Goal: Use online tool/utility: Utilize a website feature to perform a specific function

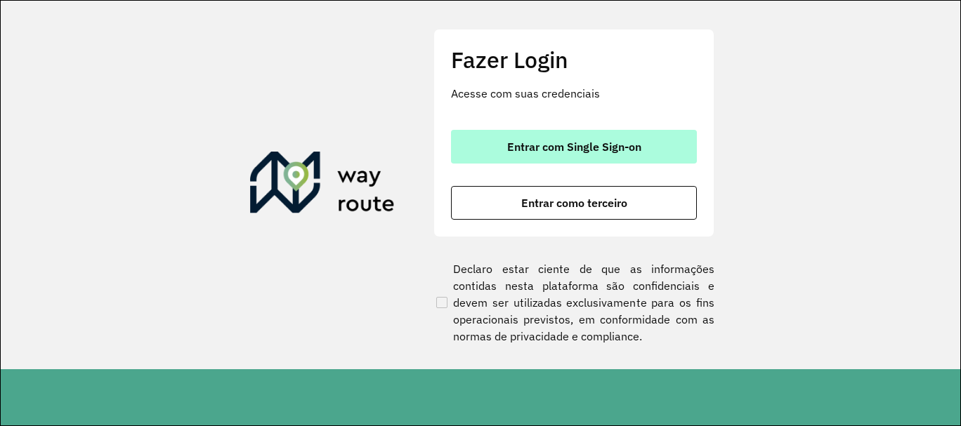
click at [584, 162] on button "Entrar com Single Sign-on" at bounding box center [574, 147] width 246 height 34
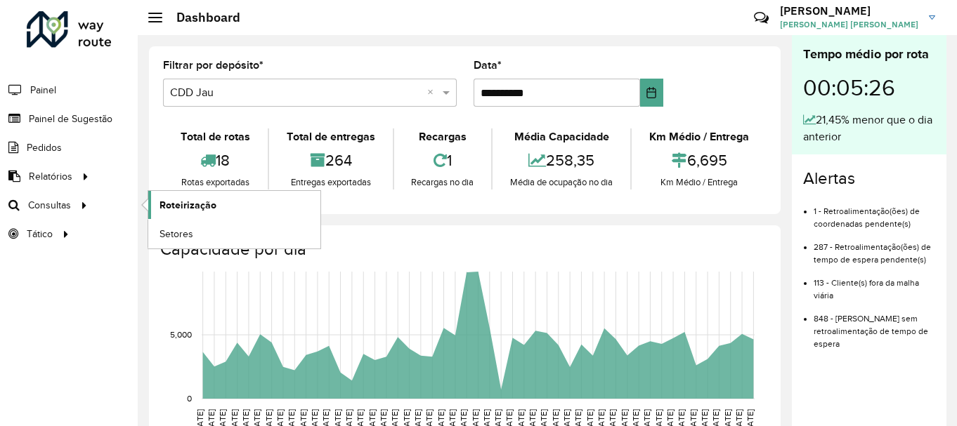
click at [159, 204] on span "Roteirização" at bounding box center [187, 205] width 57 height 15
click at [174, 210] on span "Roteirização" at bounding box center [187, 205] width 57 height 15
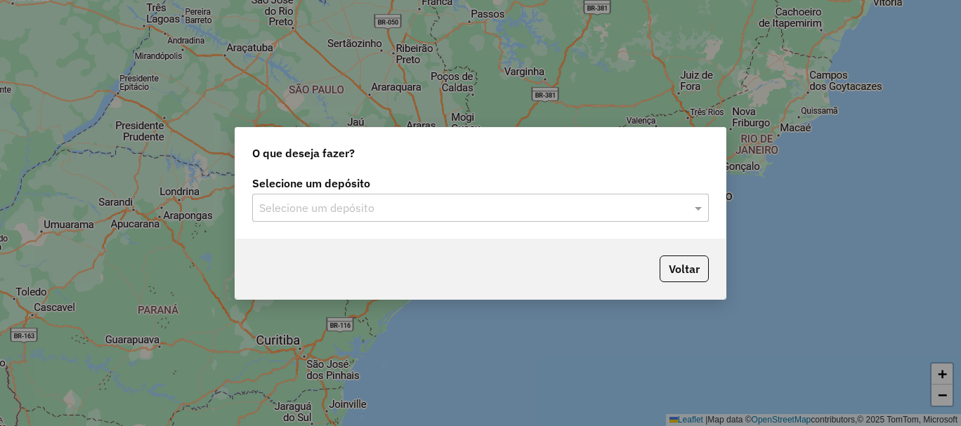
click at [361, 209] on input "text" at bounding box center [466, 208] width 415 height 17
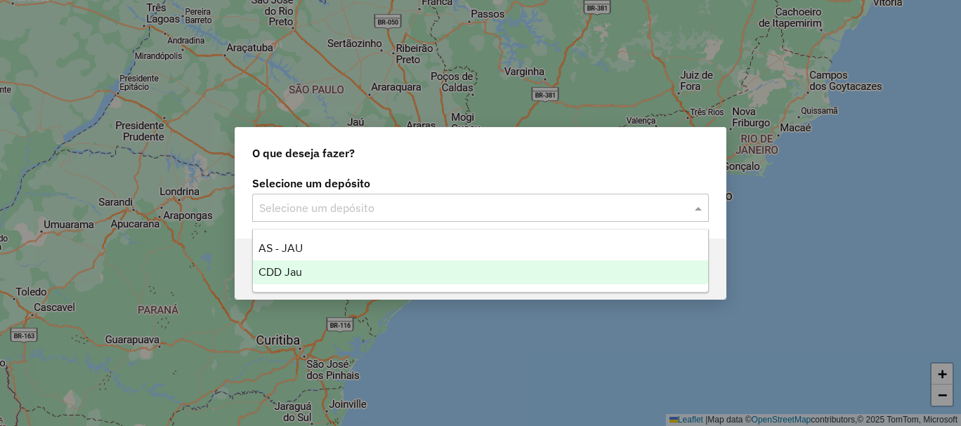
click at [305, 285] on ng-dropdown-panel "AS - JAU CDD Jau" at bounding box center [480, 261] width 457 height 64
click at [297, 272] on span "CDD Jau" at bounding box center [281, 272] width 44 height 12
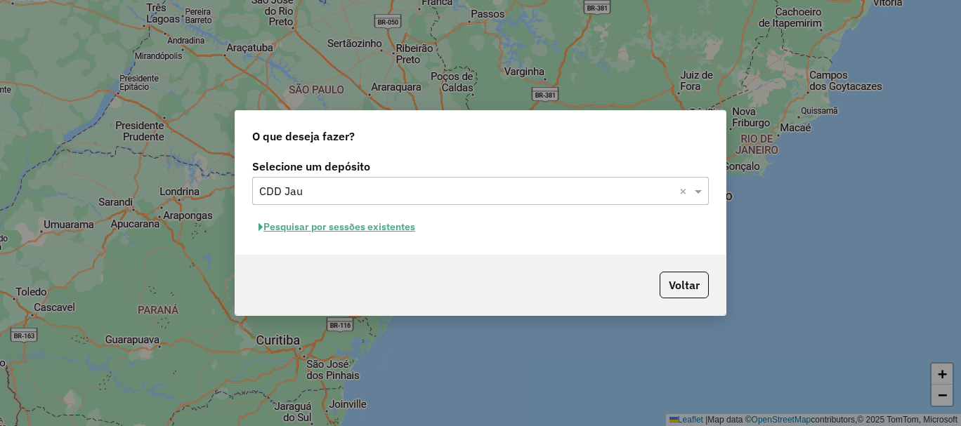
click at [393, 228] on button "Pesquisar por sessões existentes" at bounding box center [336, 227] width 169 height 22
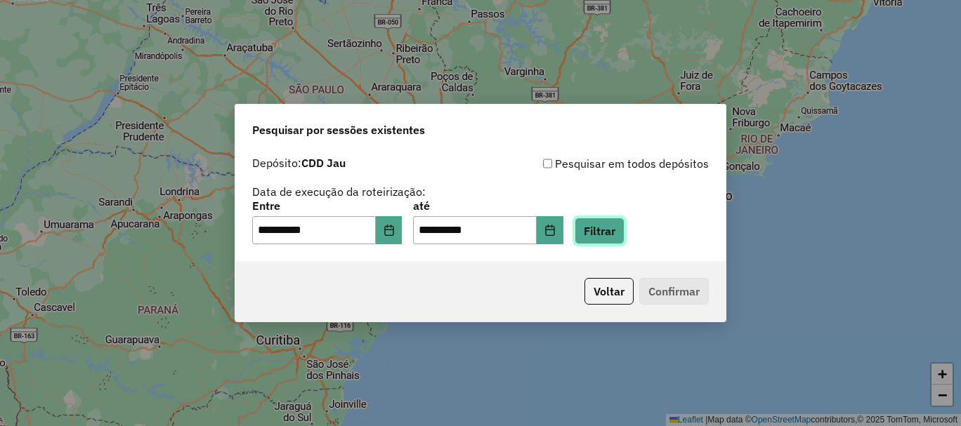
click at [592, 224] on div "**********" at bounding box center [480, 223] width 457 height 44
click at [403, 222] on button "Choose Date" at bounding box center [389, 230] width 27 height 28
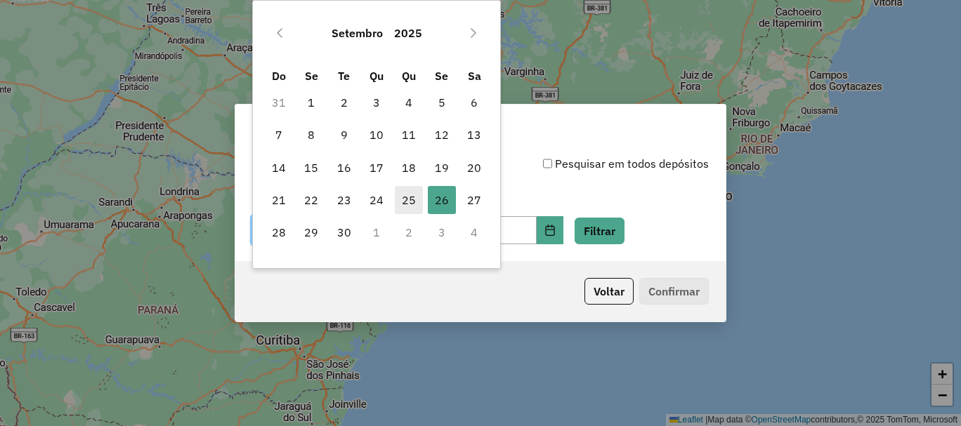
click at [405, 211] on span "25" at bounding box center [409, 200] width 28 height 28
type input "**********"
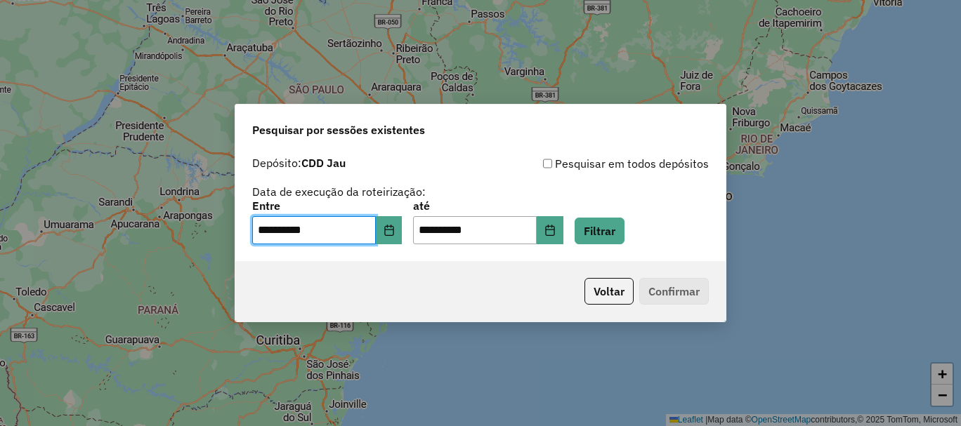
click at [402, 204] on label "Entre" at bounding box center [327, 205] width 150 height 17
click at [563, 226] on button "Choose Date" at bounding box center [550, 230] width 27 height 28
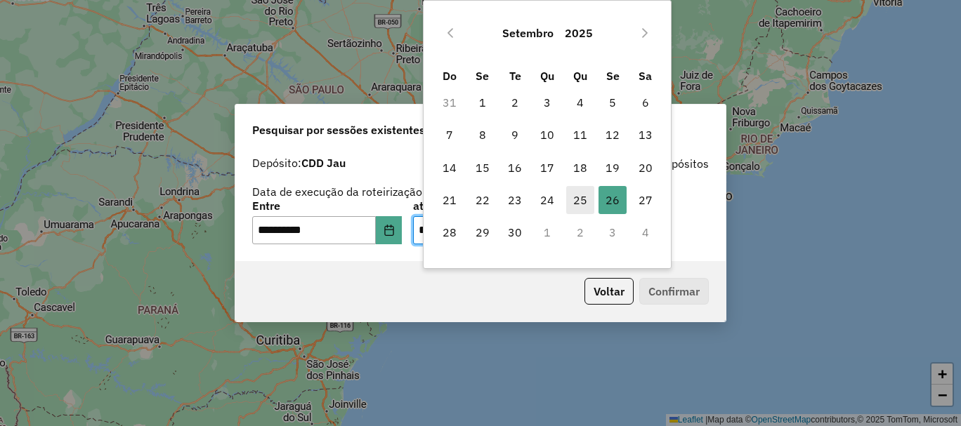
click at [570, 204] on span "25" at bounding box center [580, 200] width 28 height 28
type input "**********"
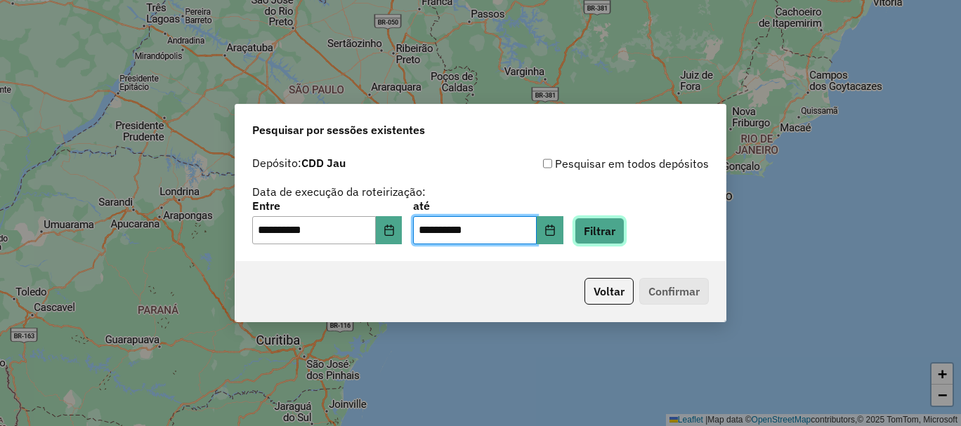
click at [625, 228] on button "Filtrar" at bounding box center [600, 231] width 50 height 27
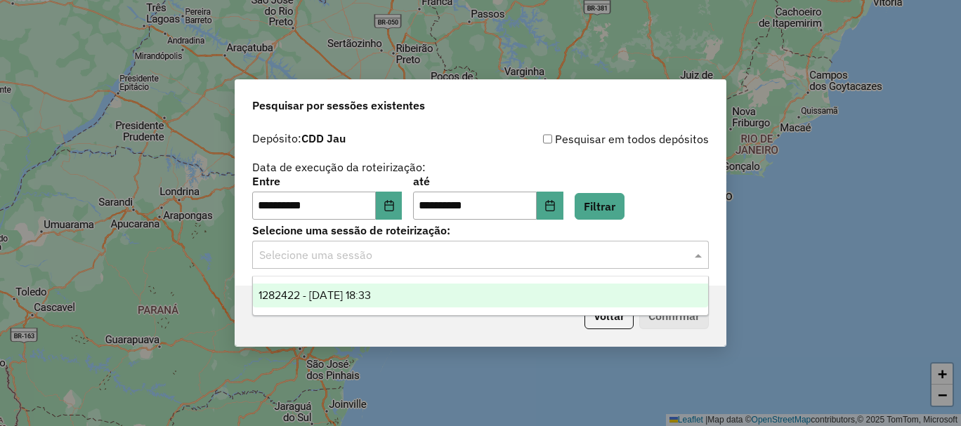
click at [367, 260] on input "text" at bounding box center [466, 255] width 415 height 17
click at [360, 296] on span "1282422 - 25/09/2025 18:33" at bounding box center [315, 295] width 112 height 12
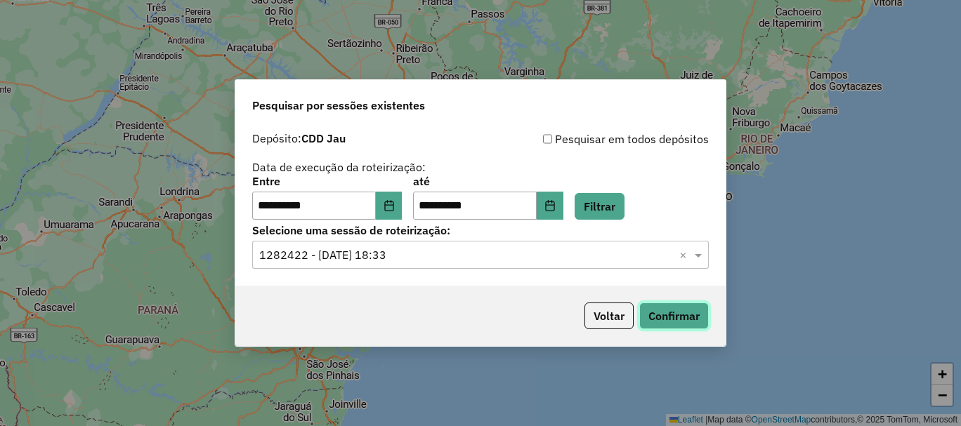
click at [677, 314] on button "Confirmar" at bounding box center [674, 316] width 70 height 27
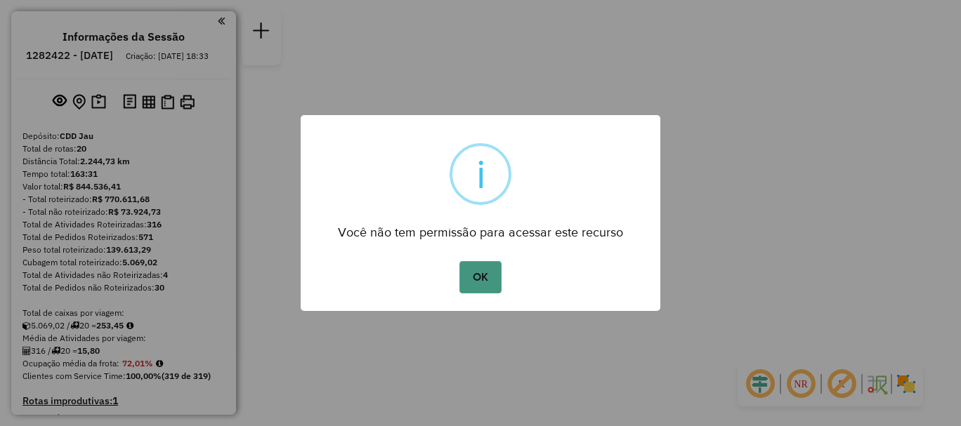
click at [482, 285] on button "OK" at bounding box center [479, 277] width 41 height 32
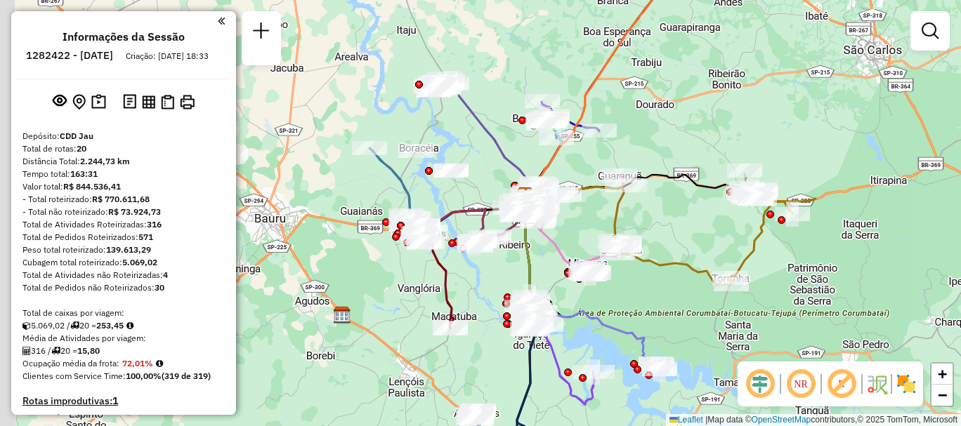
drag, startPoint x: 505, startPoint y: 260, endPoint x: 552, endPoint y: 242, distance: 49.6
click at [552, 242] on icon at bounding box center [584, 225] width 99 height 99
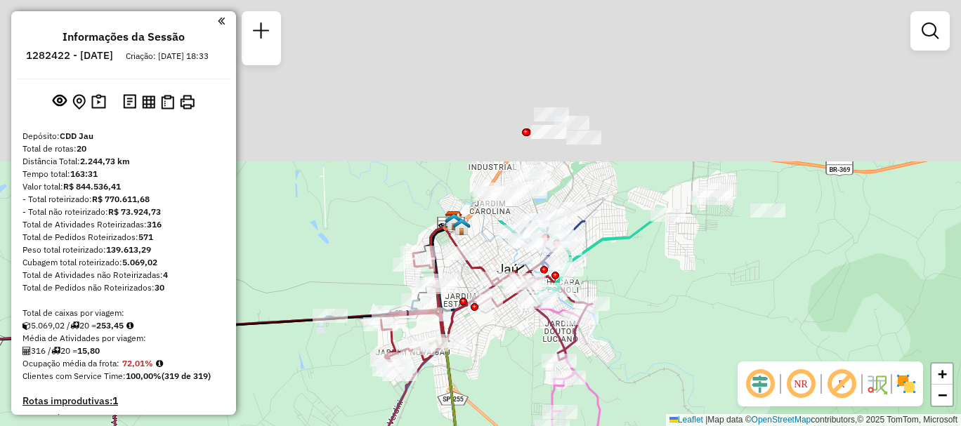
click at [556, 426] on html "Aguarde... Pop-up bloqueado! Seu navegador bloqueou automáticamente a abertura …" at bounding box center [480, 213] width 961 height 426
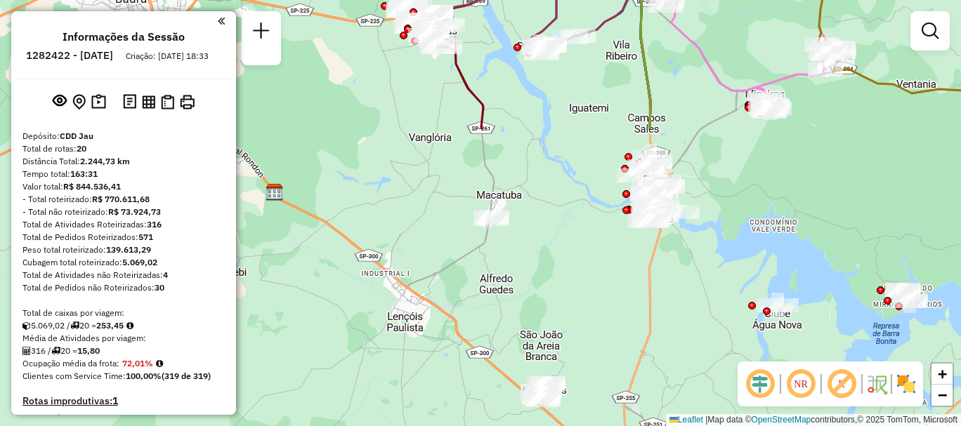
drag, startPoint x: 533, startPoint y: 388, endPoint x: 604, endPoint y: 62, distance: 333.6
click at [635, 62] on icon at bounding box center [642, 56] width 15 height 145
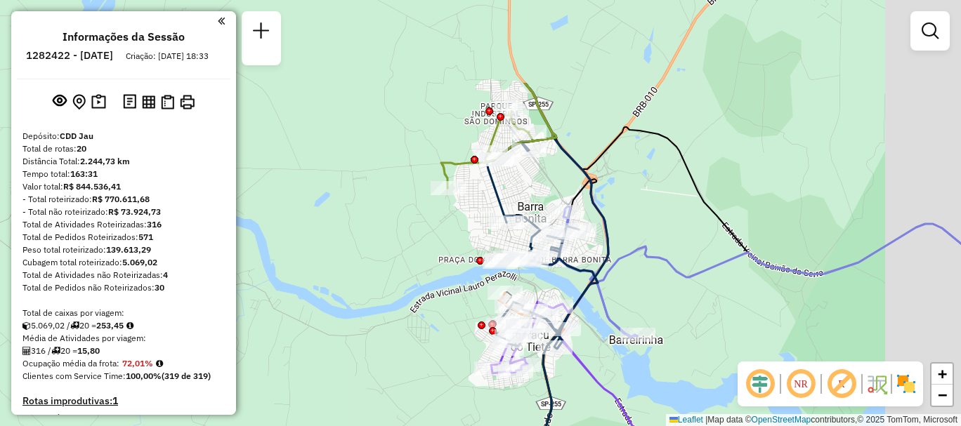
drag, startPoint x: 635, startPoint y: 159, endPoint x: 540, endPoint y: 286, distance: 158.6
click at [540, 286] on div "Rota 5 - Placa CFD3J83 97714179 - [PERSON_NAME] Rota 5 - Placa CFD3J83 97714629…" at bounding box center [480, 213] width 961 height 426
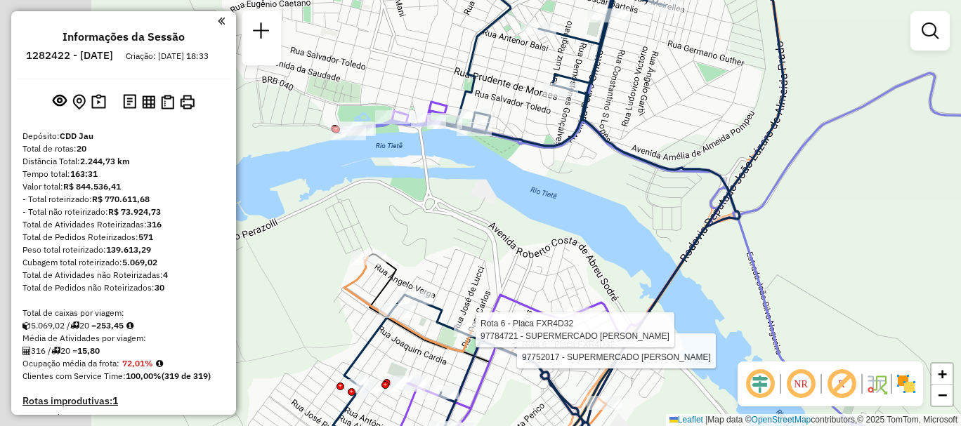
drag, startPoint x: 591, startPoint y: 280, endPoint x: 811, endPoint y: 281, distance: 219.9
click at [811, 281] on div "Rota 5 - Placa CFD3J83 97714179 - [PERSON_NAME] Rota 5 - Placa CFD3J83 97714629…" at bounding box center [480, 213] width 961 height 426
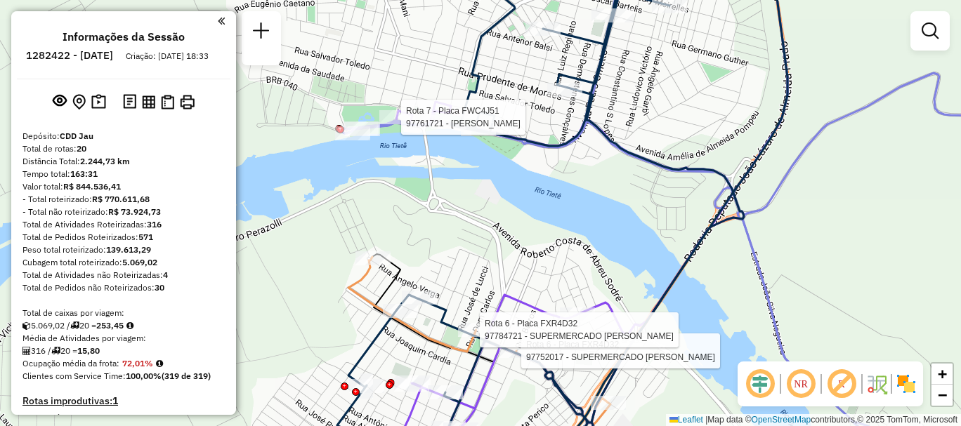
select select "**********"
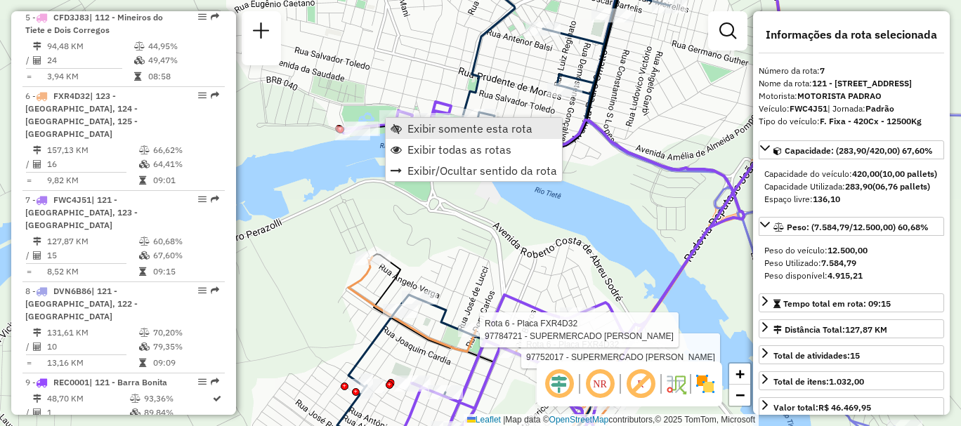
scroll to position [1028, 0]
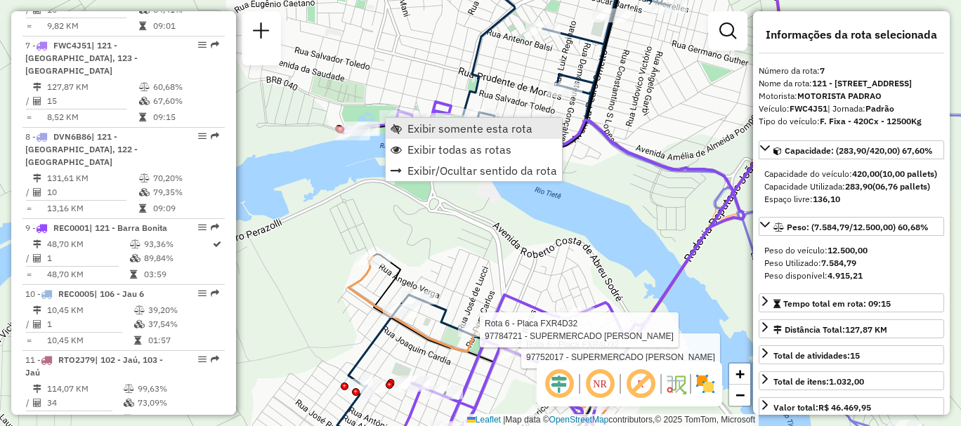
click at [448, 131] on span "Exibir somente esta rota" at bounding box center [469, 128] width 125 height 11
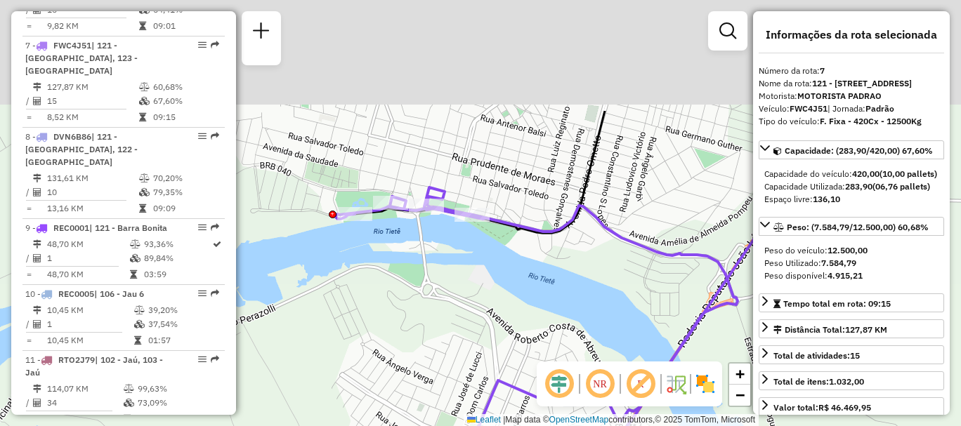
drag, startPoint x: 432, startPoint y: 116, endPoint x: 439, endPoint y: 284, distance: 168.1
click at [439, 284] on div "Janela de atendimento Grade de atendimento Capacidade Transportadoras Veículos …" at bounding box center [480, 213] width 961 height 426
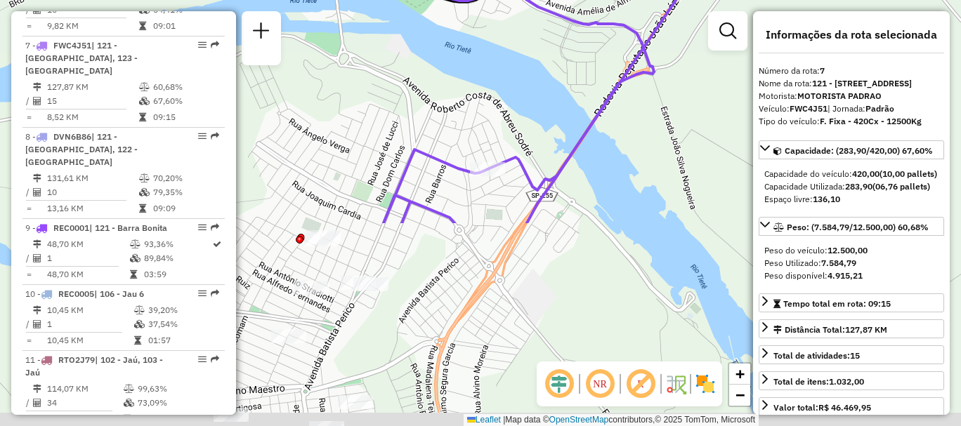
drag, startPoint x: 476, startPoint y: 289, endPoint x: 391, endPoint y: 44, distance: 259.7
click at [391, 44] on div "Janela de atendimento Grade de atendimento Capacidade Transportadoras Veículos …" at bounding box center [480, 213] width 961 height 426
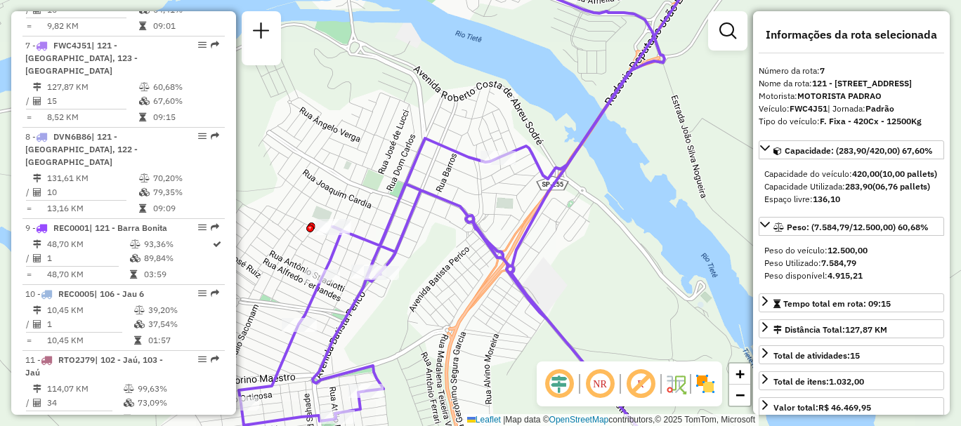
drag, startPoint x: 466, startPoint y: 209, endPoint x: 514, endPoint y: 105, distance: 115.1
click at [514, 105] on div "Janela de atendimento Grade de atendimento Capacidade Transportadoras Veículos …" at bounding box center [480, 213] width 961 height 426
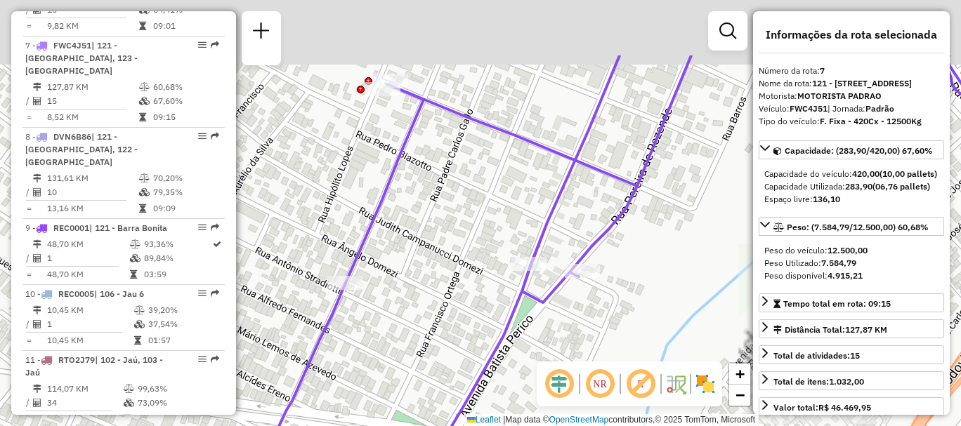
drag, startPoint x: 404, startPoint y: 94, endPoint x: 398, endPoint y: 319, distance: 224.9
click at [398, 319] on div "Rota 7 - Placa FWC4J51 97714859 - SUPERMERCADO [PERSON_NAME] de atendimento Gra…" at bounding box center [480, 213] width 961 height 426
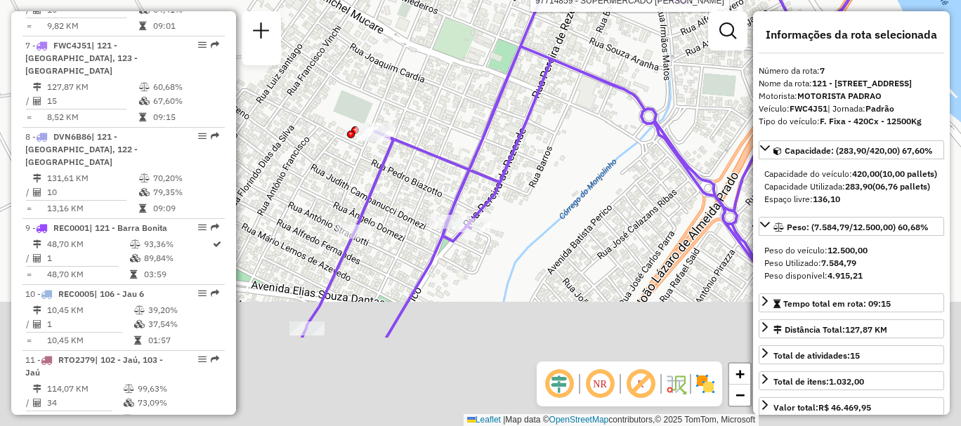
drag, startPoint x: 438, startPoint y: 256, endPoint x: 420, endPoint y: 172, distance: 85.4
click at [420, 172] on div "Rota 7 - Placa FWC4J51 97714859 - SUPERMERCADO [PERSON_NAME] de atendimento Gra…" at bounding box center [480, 213] width 961 height 426
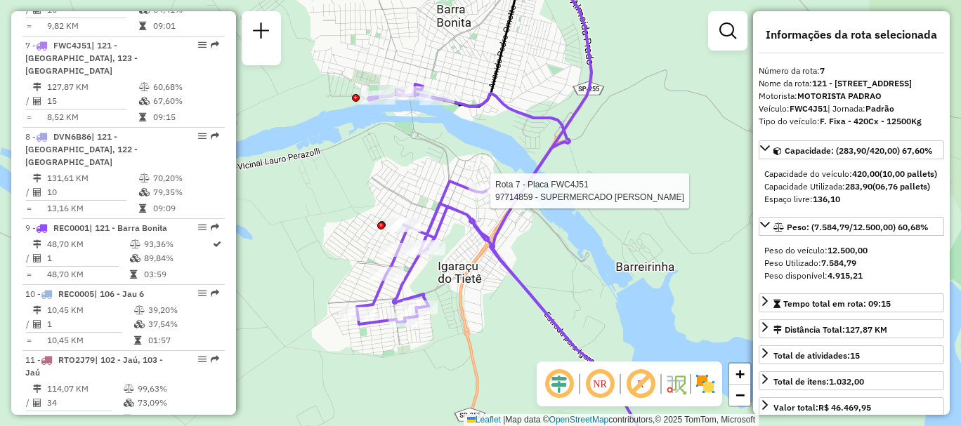
drag, startPoint x: 458, startPoint y: 319, endPoint x: 470, endPoint y: 282, distance: 39.1
click at [470, 282] on div "Rota 7 - Placa FWC4J51 97714859 - SUPERMERCADO [PERSON_NAME] de atendimento Gra…" at bounding box center [480, 213] width 961 height 426
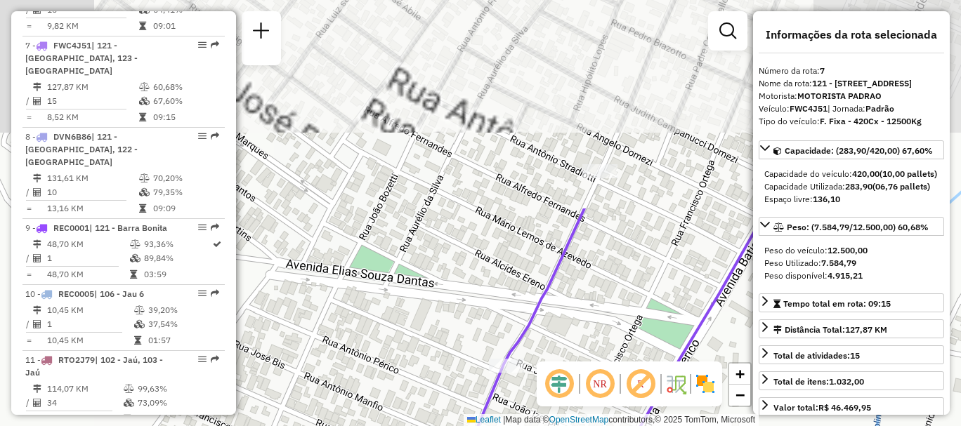
drag, startPoint x: 434, startPoint y: 167, endPoint x: 287, endPoint y: 418, distance: 291.6
click at [287, 418] on div "Rota 7 - Placa FWC4J51 97714859 - SUPERMERCADO [PERSON_NAME] de atendimento Gra…" at bounding box center [480, 213] width 961 height 426
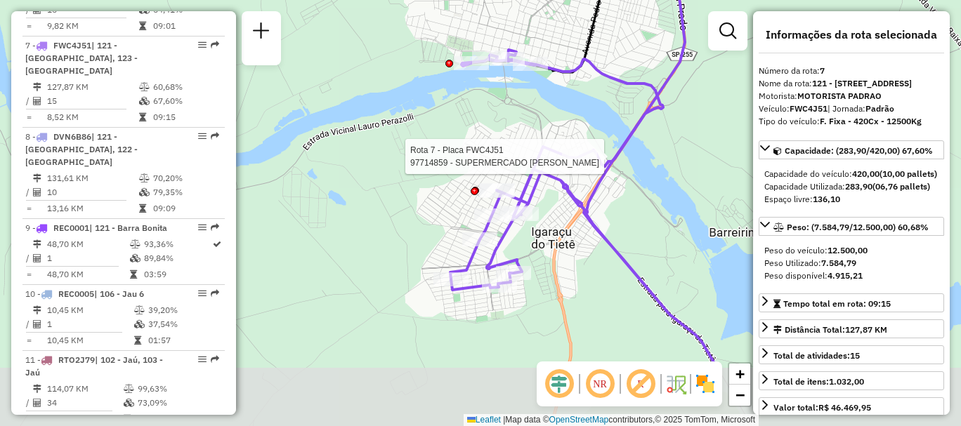
drag, startPoint x: 511, startPoint y: 335, endPoint x: 487, endPoint y: 180, distance: 157.1
click at [487, 180] on icon at bounding box center [585, 212] width 270 height 325
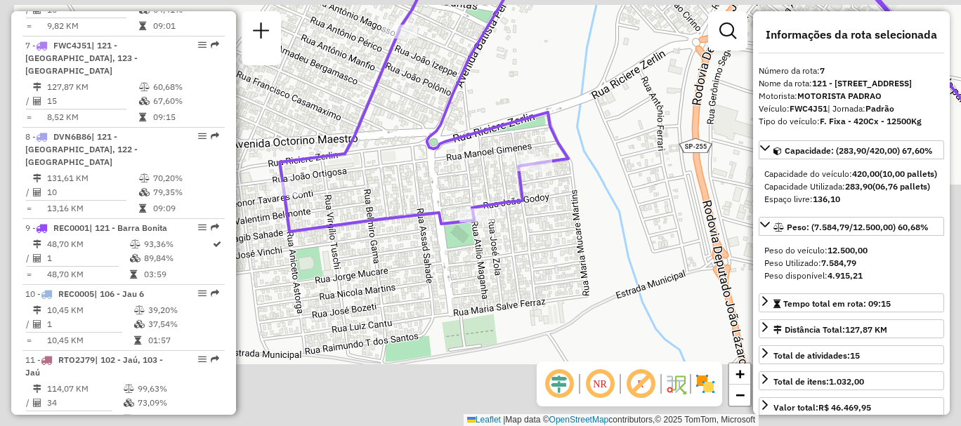
drag, startPoint x: 377, startPoint y: 241, endPoint x: 471, endPoint y: 275, distance: 99.3
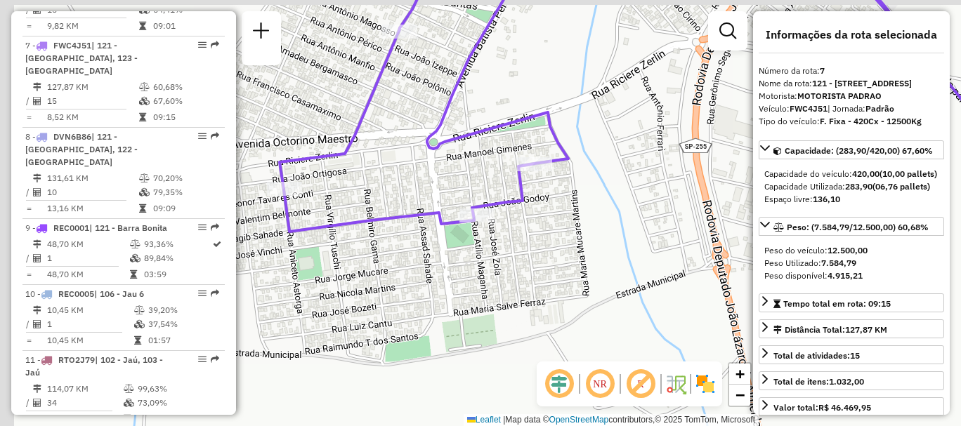
click at [471, 275] on div "Rota 7 - Placa FWC4J51 97714859 - SUPERMERCADO [PERSON_NAME] 7 - Placa FWC4J51 …" at bounding box center [480, 213] width 961 height 426
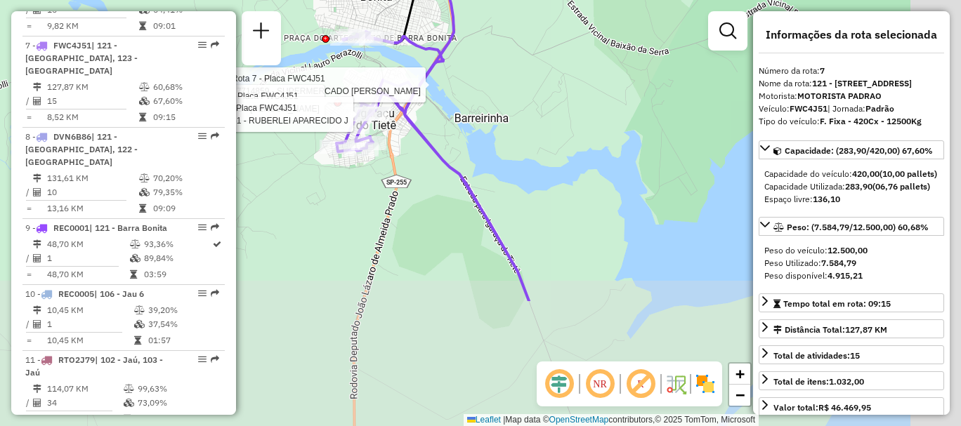
drag, startPoint x: 605, startPoint y: 334, endPoint x: 373, endPoint y: 146, distance: 298.7
click at [373, 146] on div "Rota 7 - Placa FWC4J51 97714859 - SUPERMERCADO [PERSON_NAME] 7 - Placa FWC4J51 …" at bounding box center [480, 213] width 961 height 426
